Goal: Find specific page/section: Find specific page/section

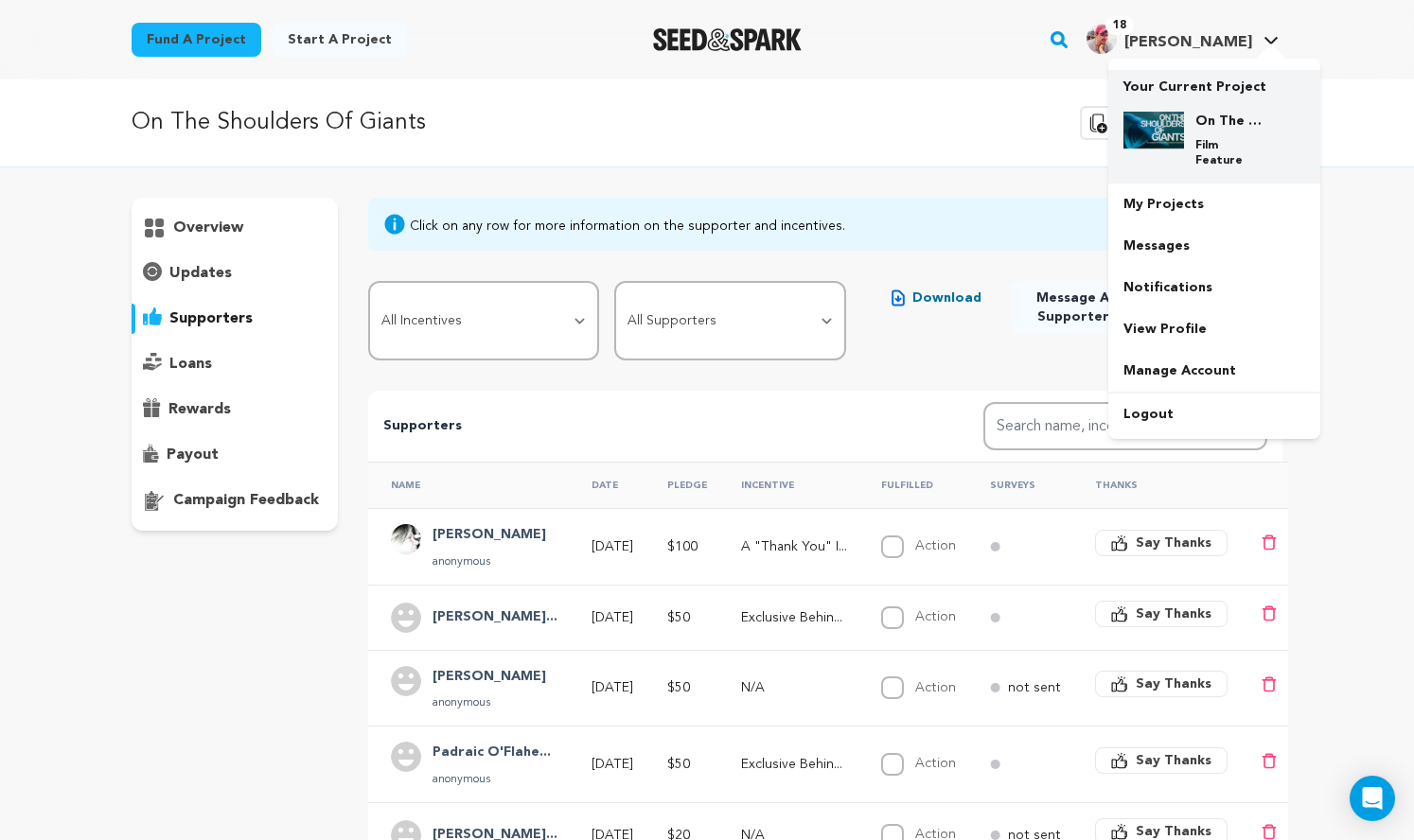
click at [1184, 149] on img at bounding box center [1153, 130] width 60 height 38
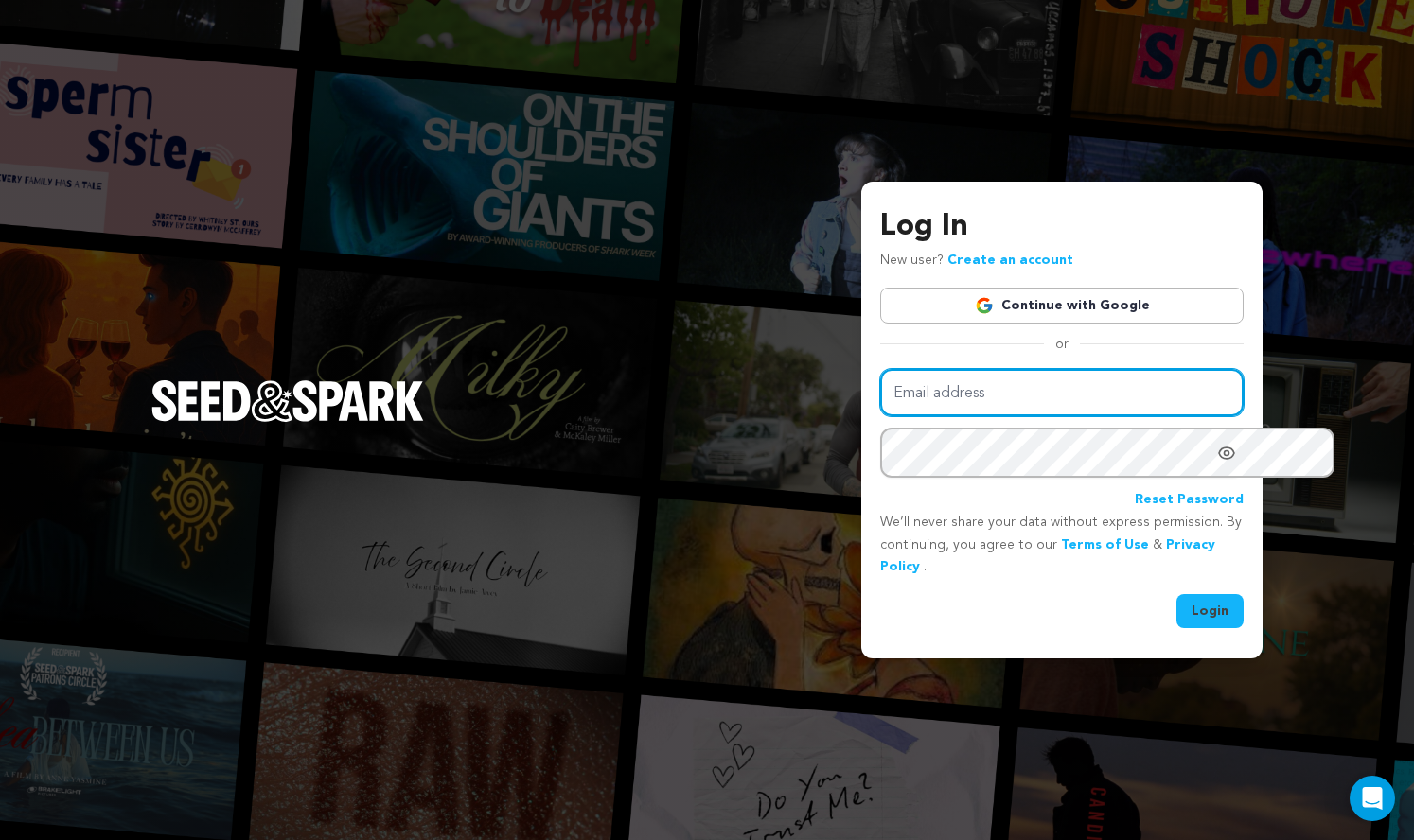
type input "scott@future-legend.tv"
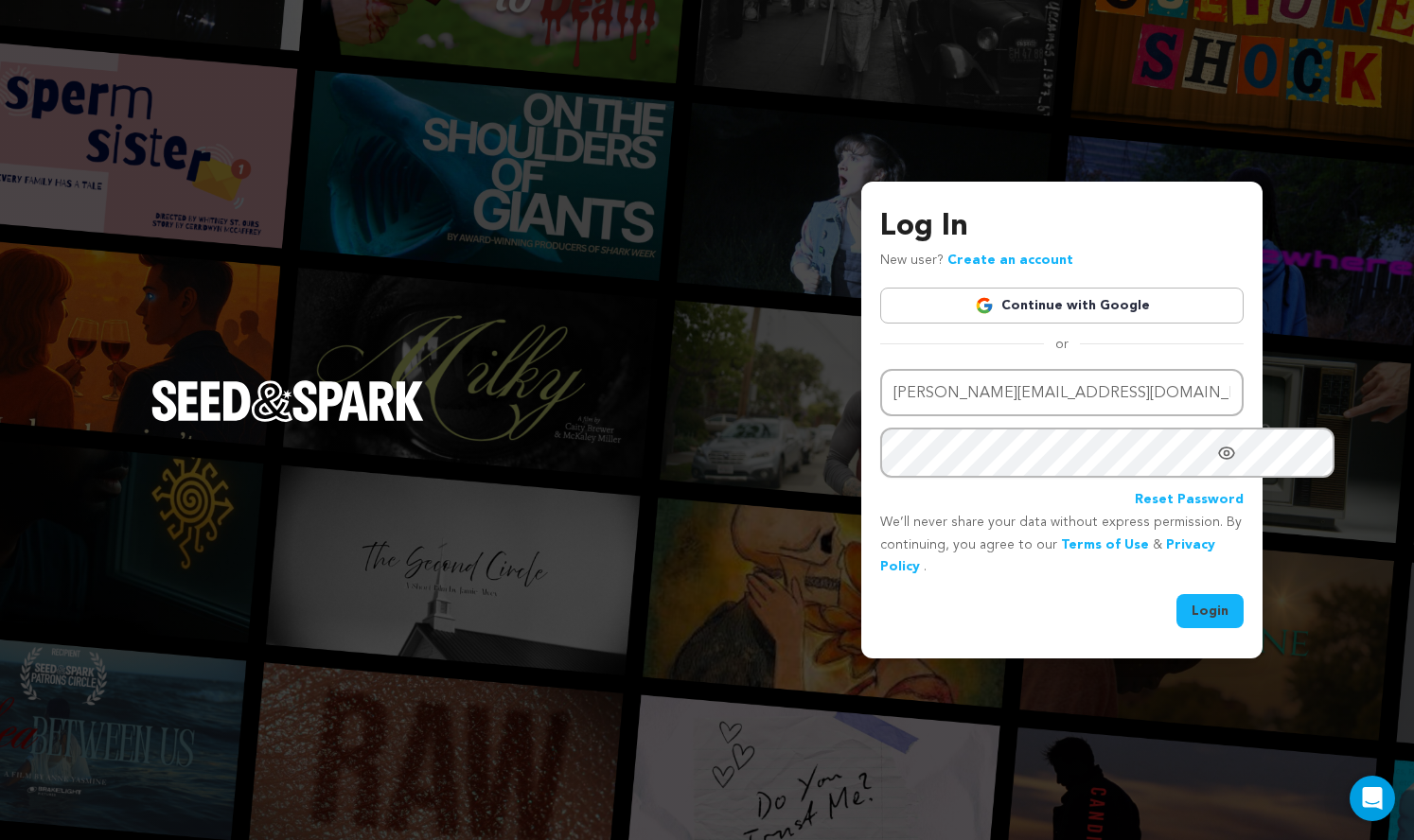
click at [1177, 629] on button "Login" at bounding box center [1211, 611] width 67 height 35
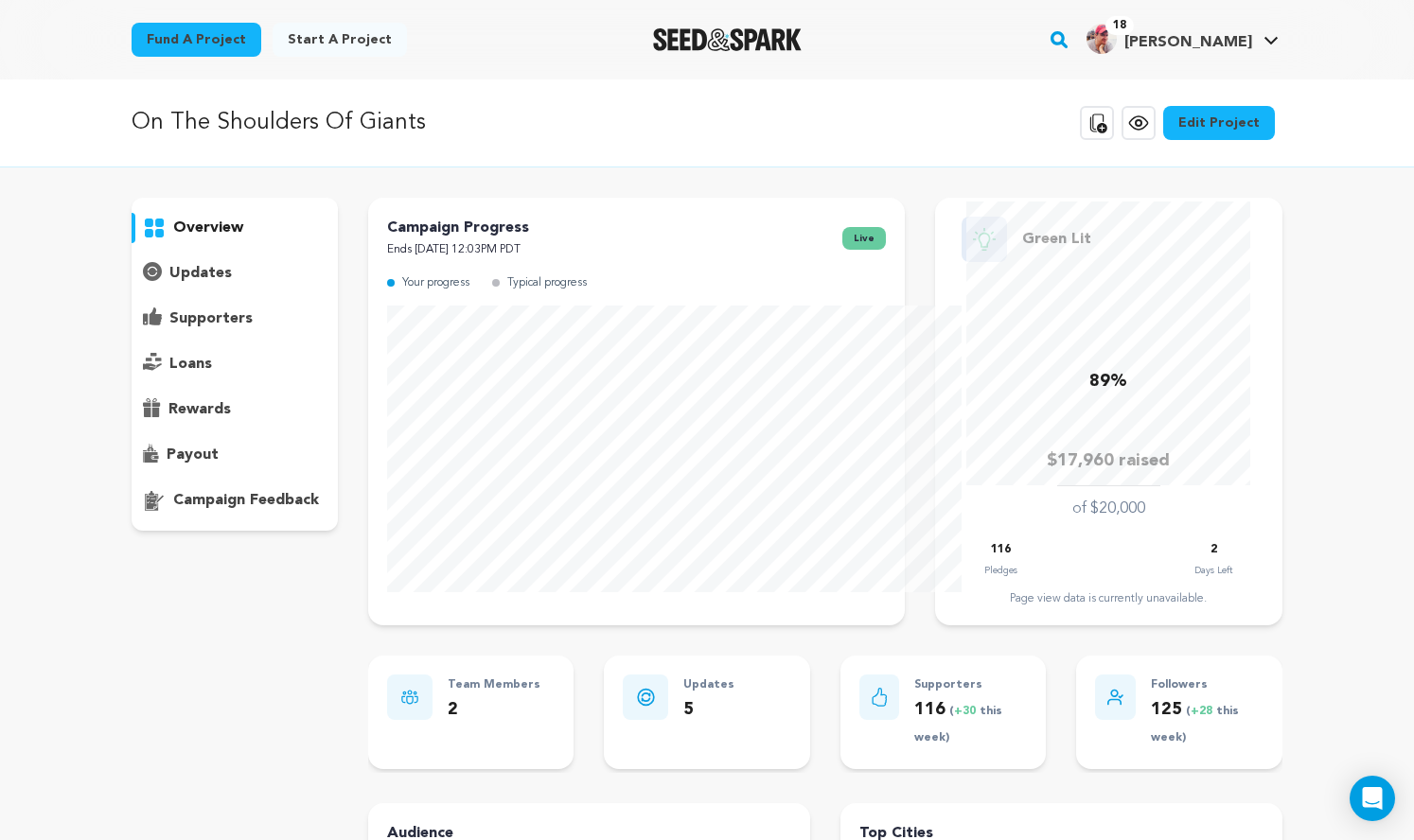
click at [170, 331] on p "supporters" at bounding box center [211, 319] width 83 height 23
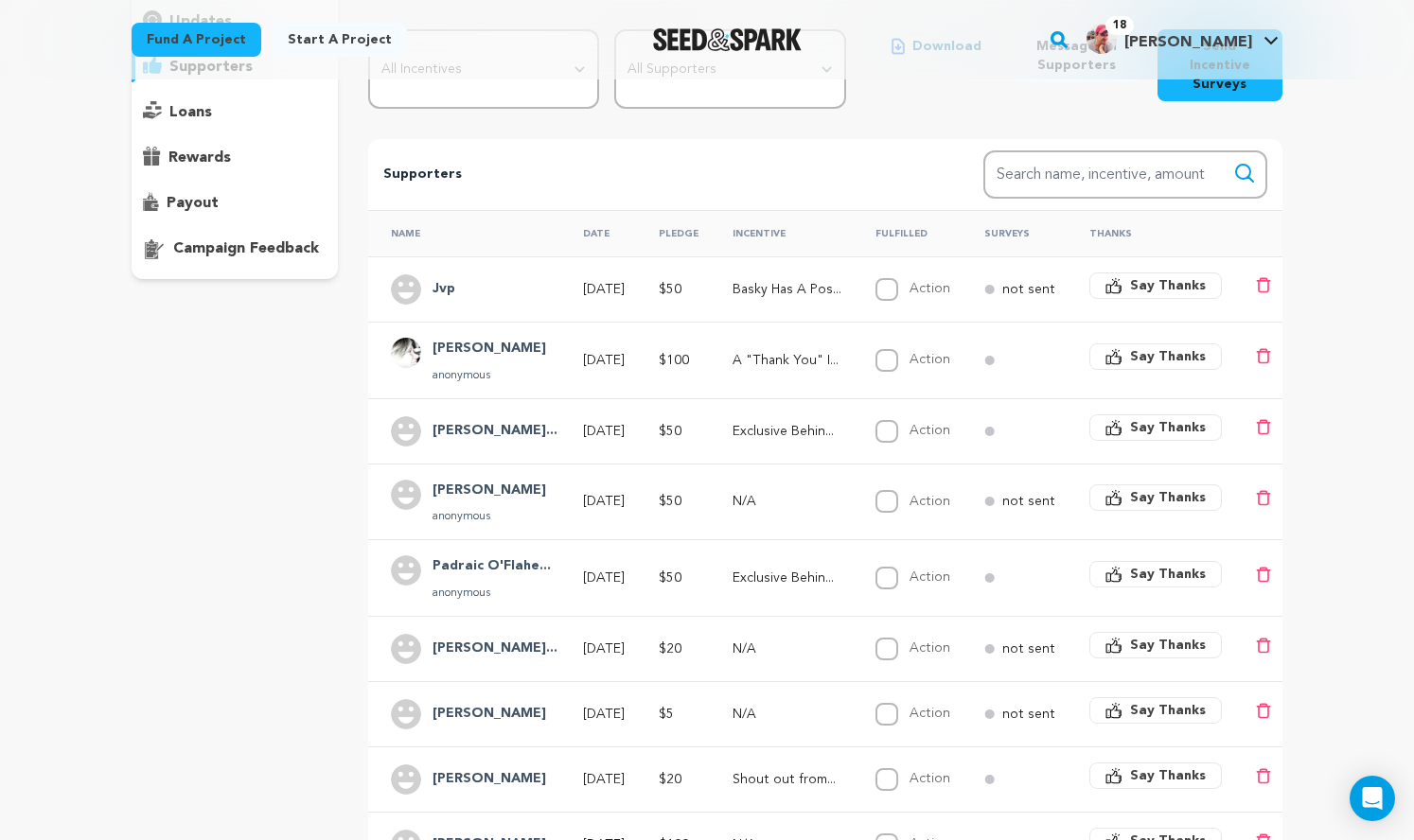
scroll to position [259, 0]
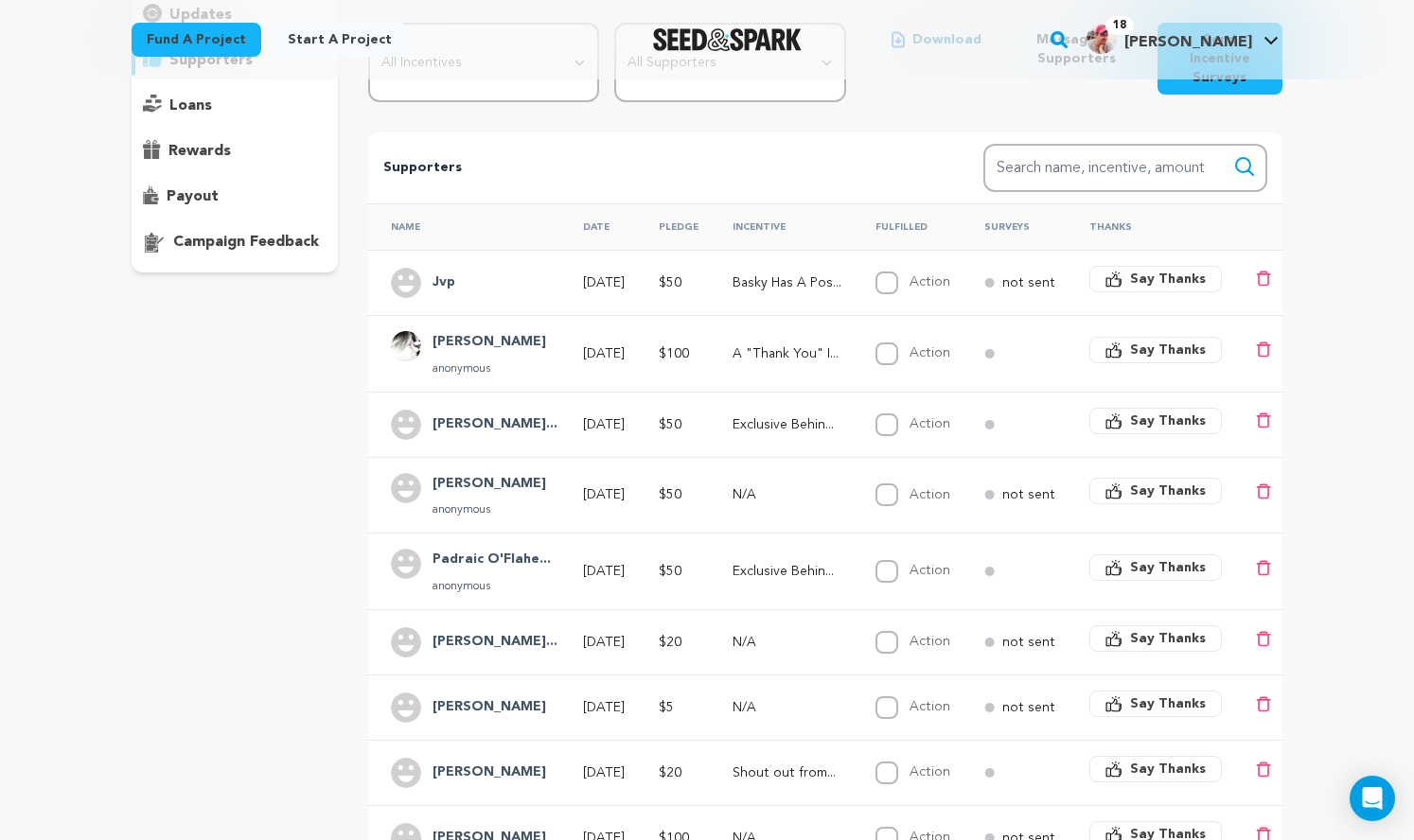
click at [432, 294] on h4 "Jvp" at bounding box center [443, 282] width 23 height 23
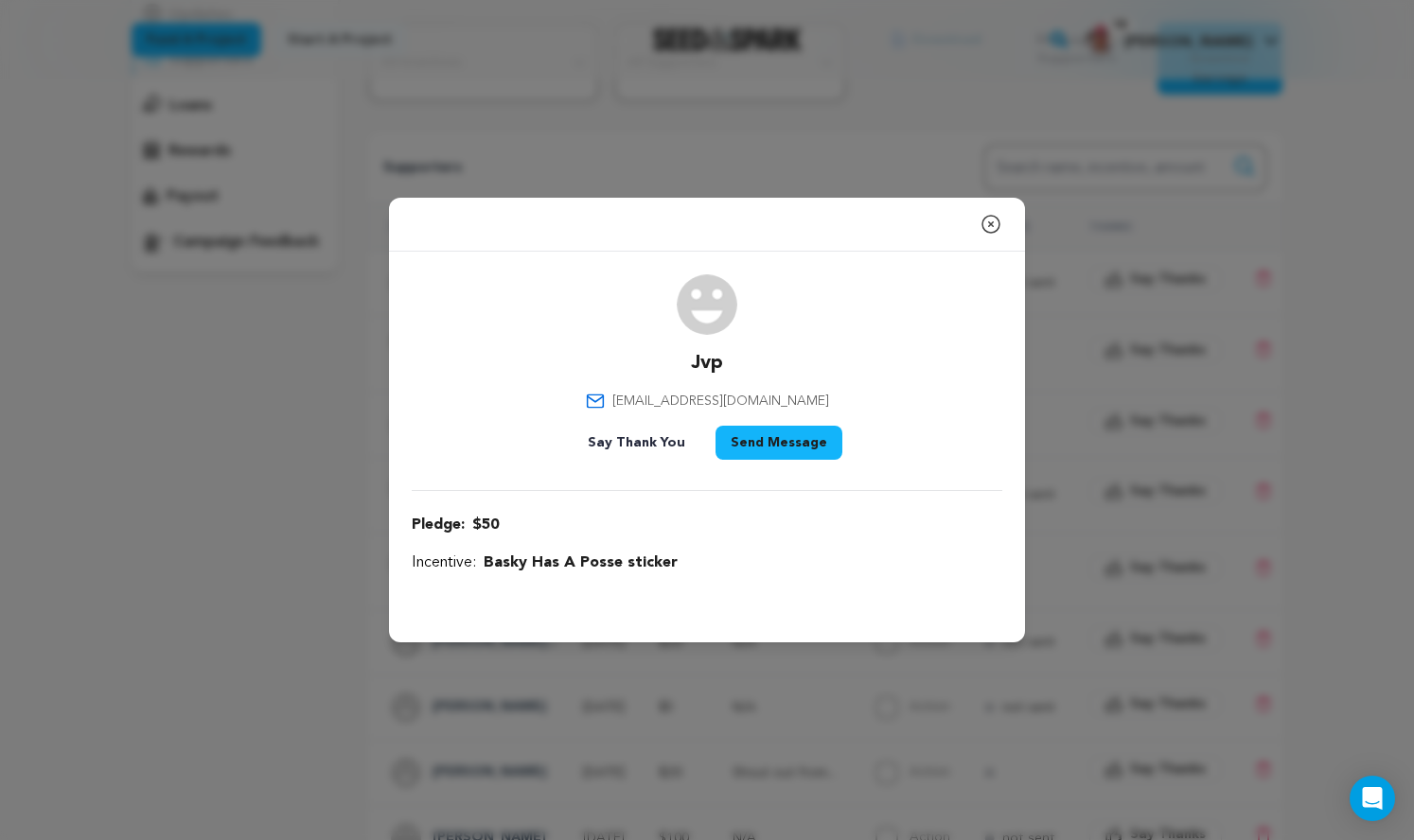
click at [999, 216] on icon "button" at bounding box center [990, 224] width 17 height 17
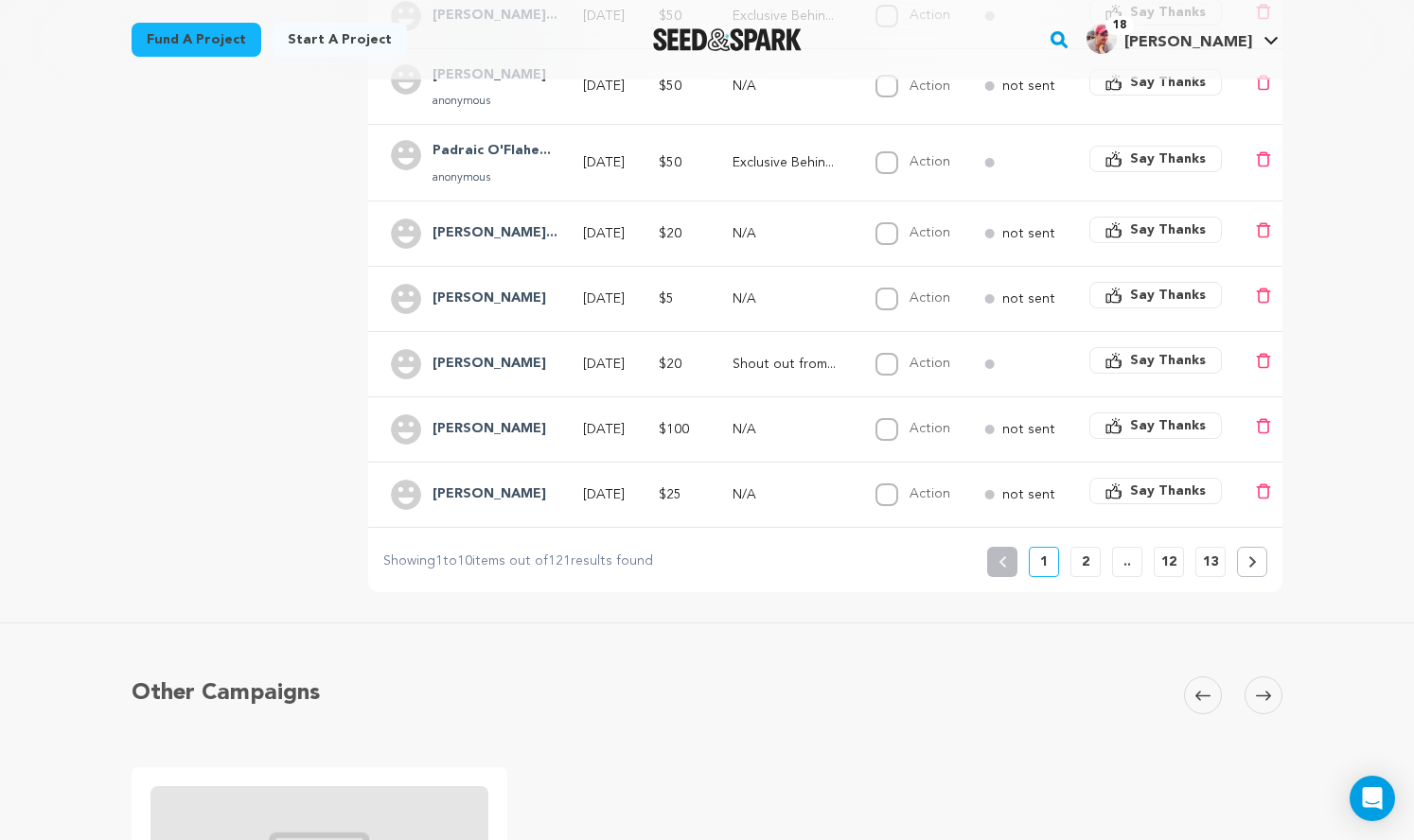
scroll to position [0, 0]
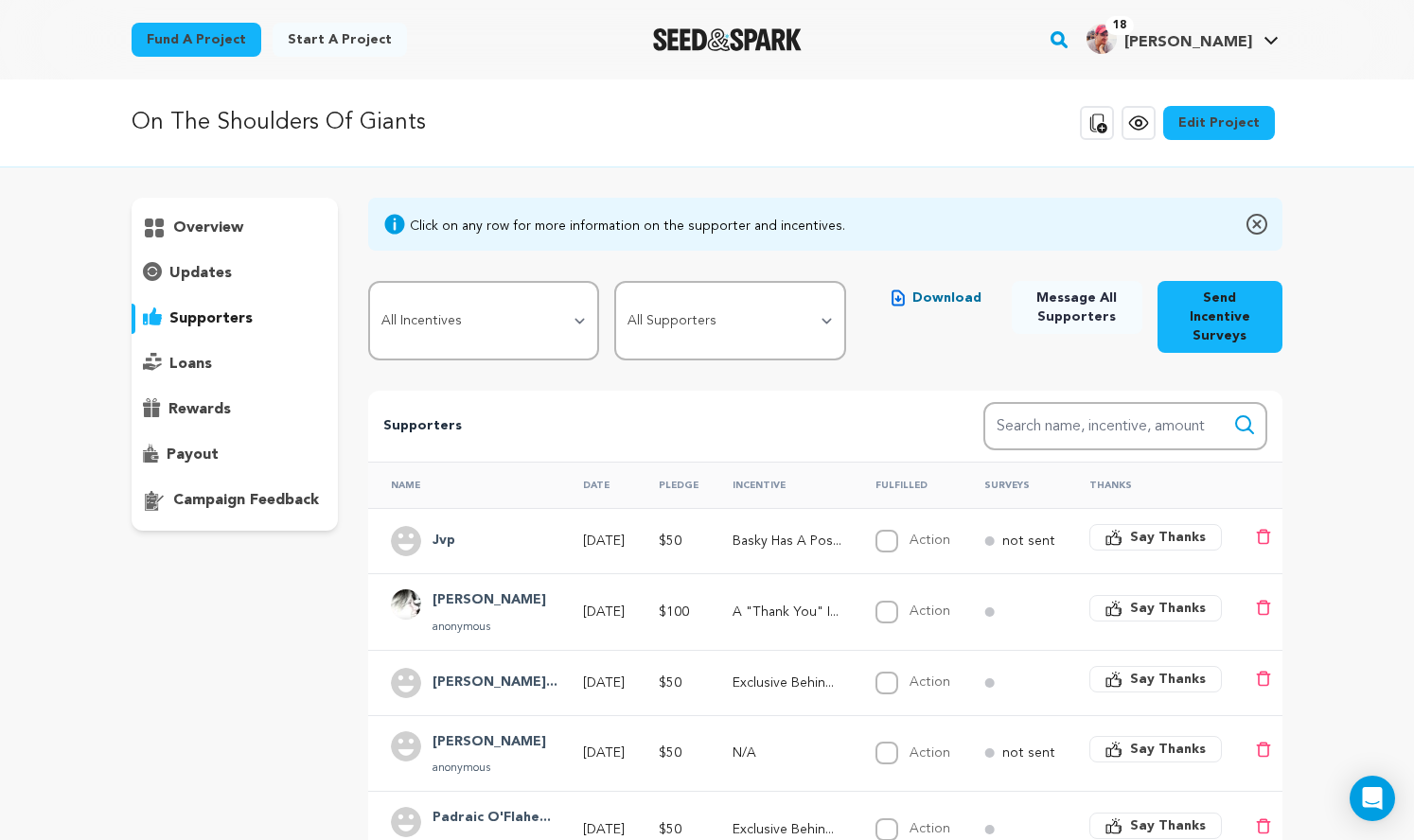
click at [173, 240] on p "overview" at bounding box center [207, 228] width 70 height 23
